Goal: Navigation & Orientation: Find specific page/section

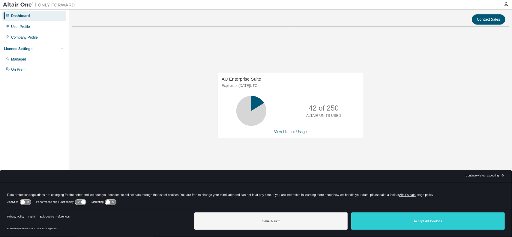
click at [21, 5] on img at bounding box center [40, 5] width 75 height 6
click at [506, 5] on icon "button" at bounding box center [506, 4] width 5 height 5
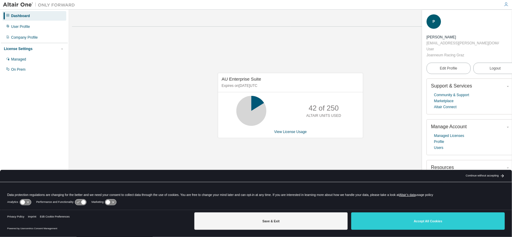
click at [511, 18] on span "button" at bounding box center [514, 19] width 6 height 10
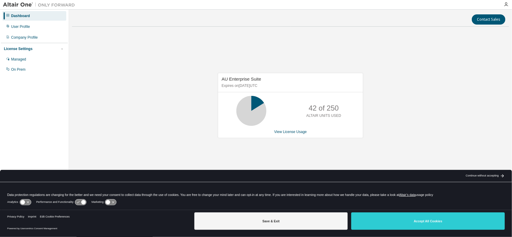
click at [26, 4] on img at bounding box center [40, 5] width 75 height 6
click at [62, 7] on img at bounding box center [40, 5] width 75 height 6
click at [62, 6] on img at bounding box center [40, 5] width 75 height 6
click at [25, 14] on div "Dashboard" at bounding box center [20, 16] width 19 height 5
